Goal: Transaction & Acquisition: Purchase product/service

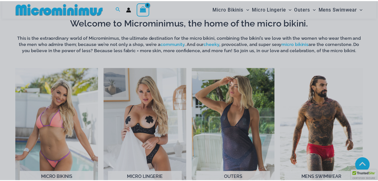
scroll to position [220, 0]
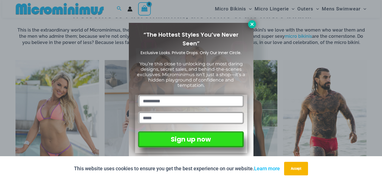
click at [253, 26] on icon at bounding box center [252, 24] width 5 height 5
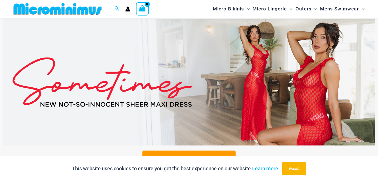
scroll to position [51, 0]
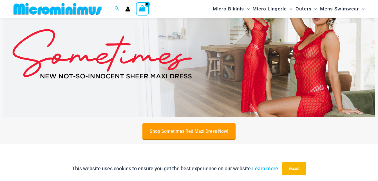
click at [181, 131] on link "Shop Sometimes Red Maxi Dress Now!" at bounding box center [189, 131] width 93 height 16
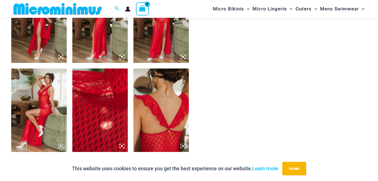
scroll to position [389, 0]
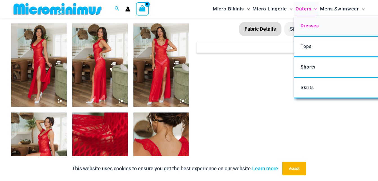
click at [308, 25] on span "Dresses" at bounding box center [310, 25] width 18 height 5
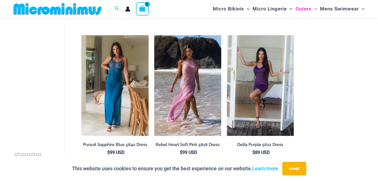
scroll to position [338, 0]
